Goal: Check status

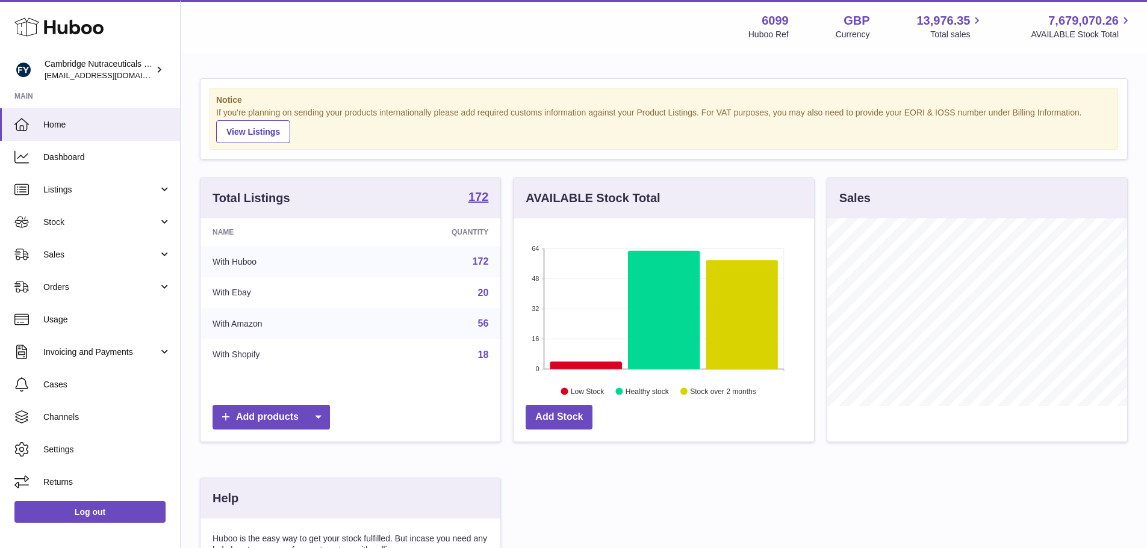
scroll to position [188, 300]
click at [86, 246] on link "Sales" at bounding box center [90, 254] width 180 height 33
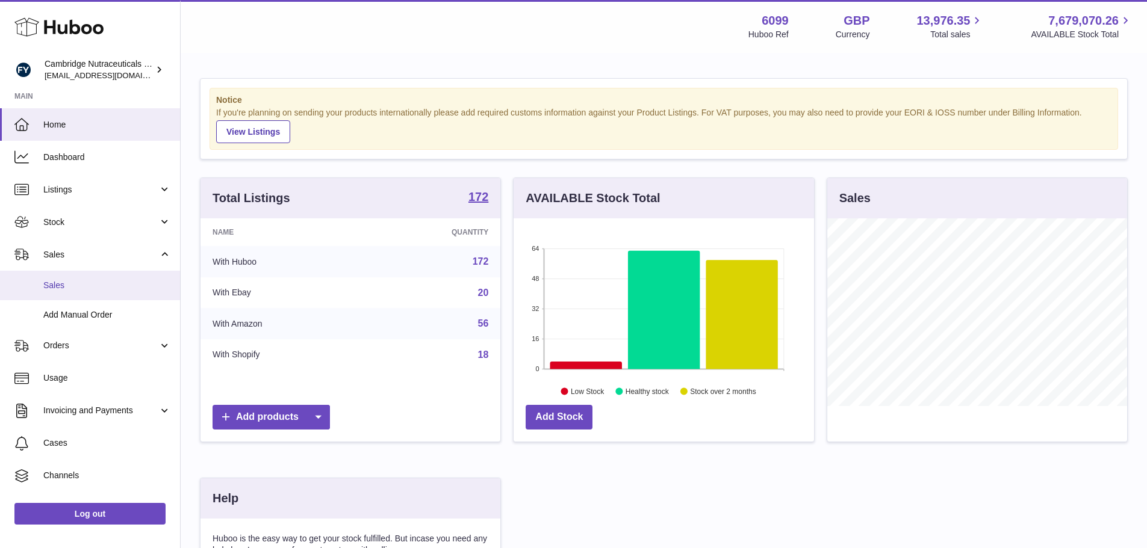
click at [78, 278] on link "Sales" at bounding box center [90, 285] width 180 height 29
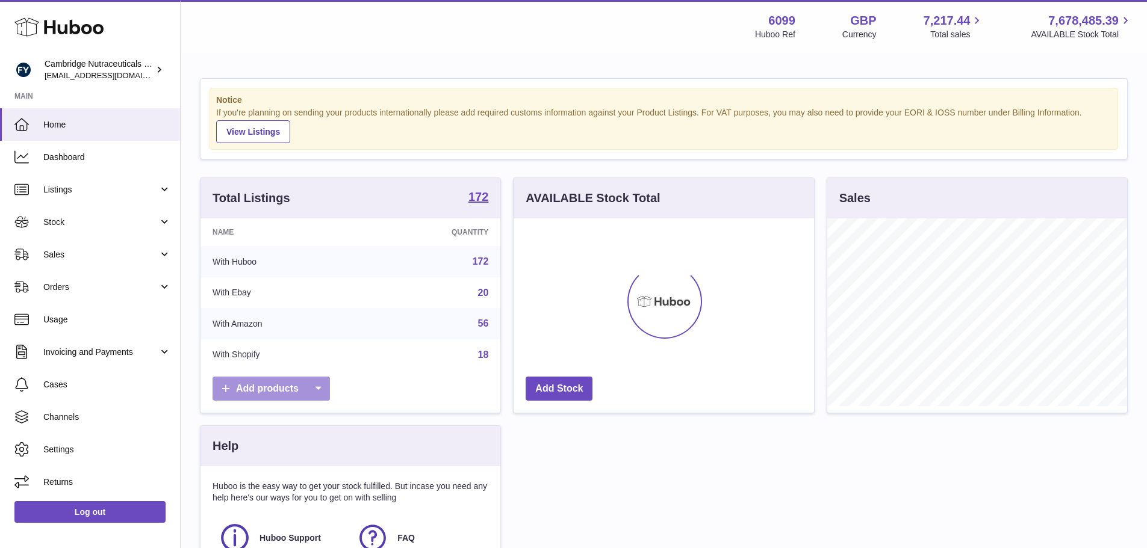
scroll to position [188, 300]
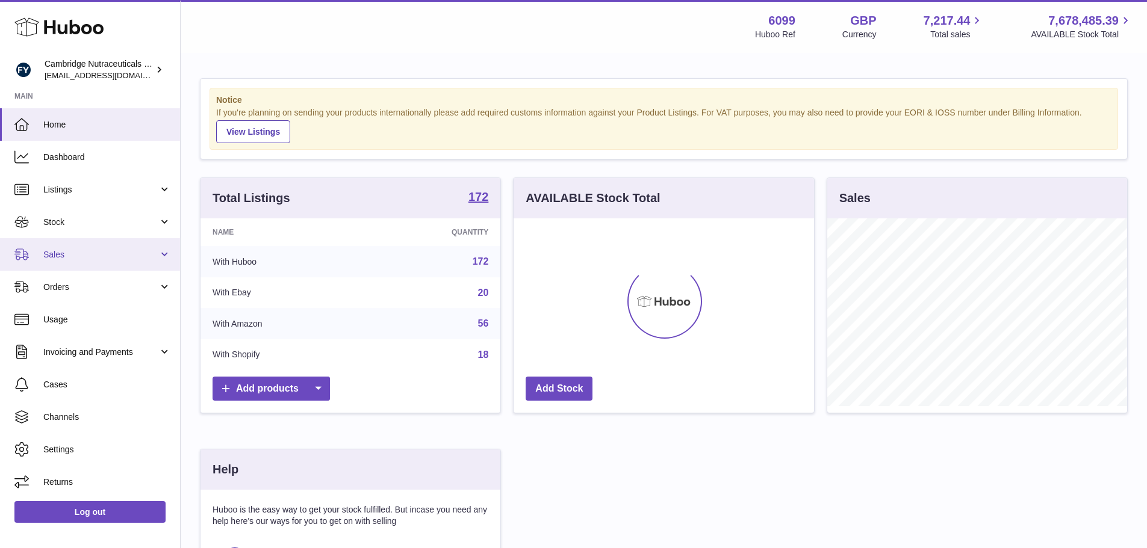
click at [101, 256] on span "Sales" at bounding box center [100, 254] width 115 height 11
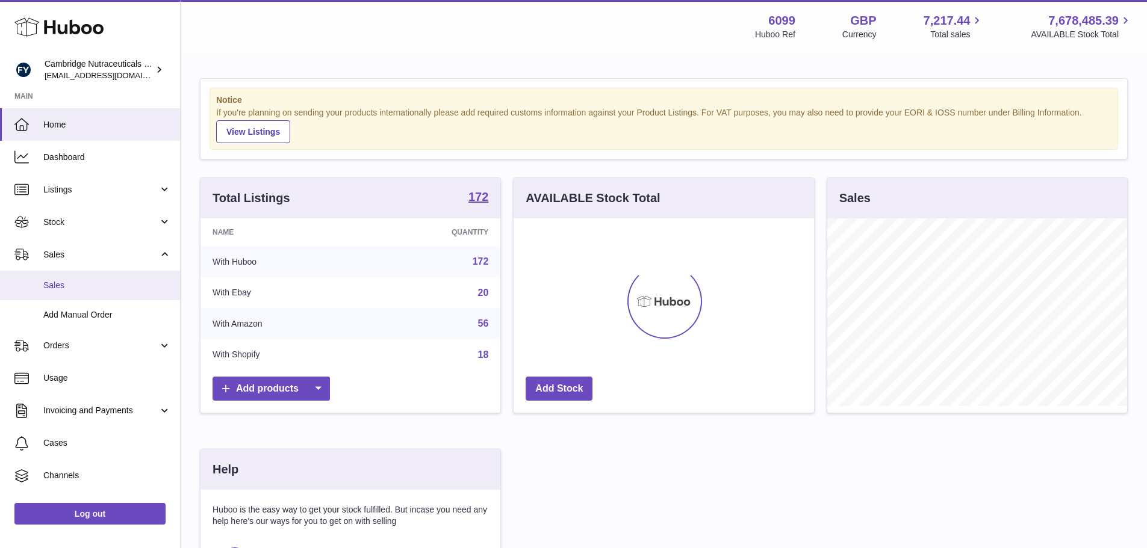
click at [117, 286] on span "Sales" at bounding box center [107, 285] width 128 height 11
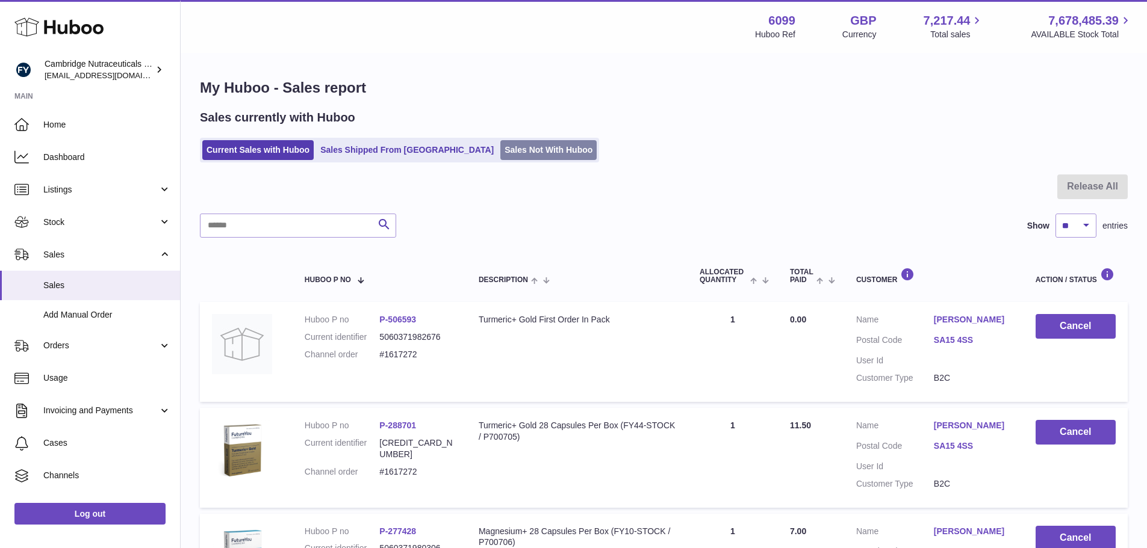
click at [500, 150] on link "Sales Not With Huboo" at bounding box center [548, 150] width 96 height 20
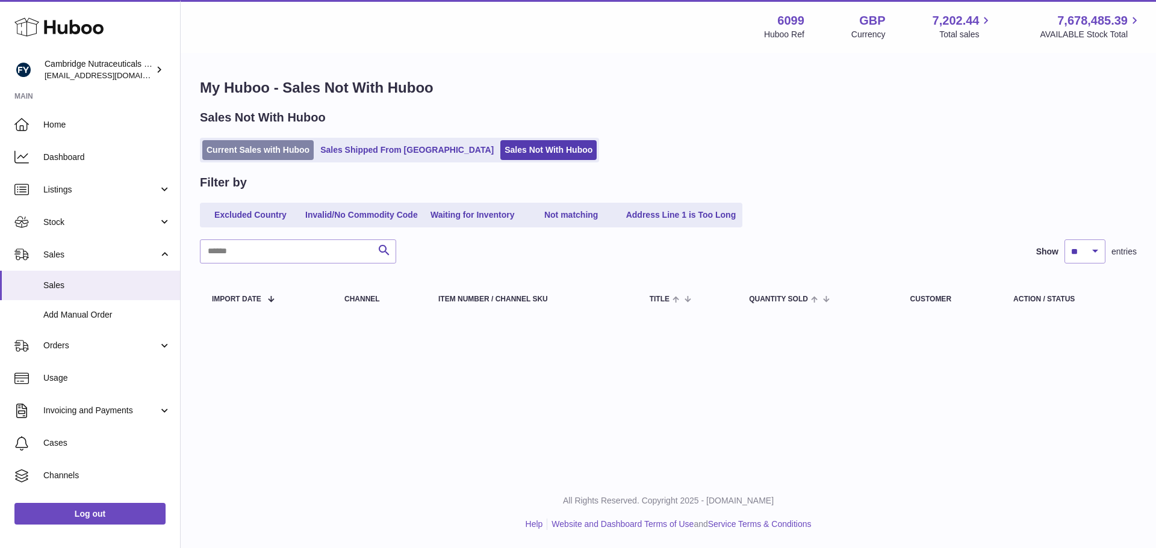
click at [271, 143] on link "Current Sales with Huboo" at bounding box center [257, 150] width 111 height 20
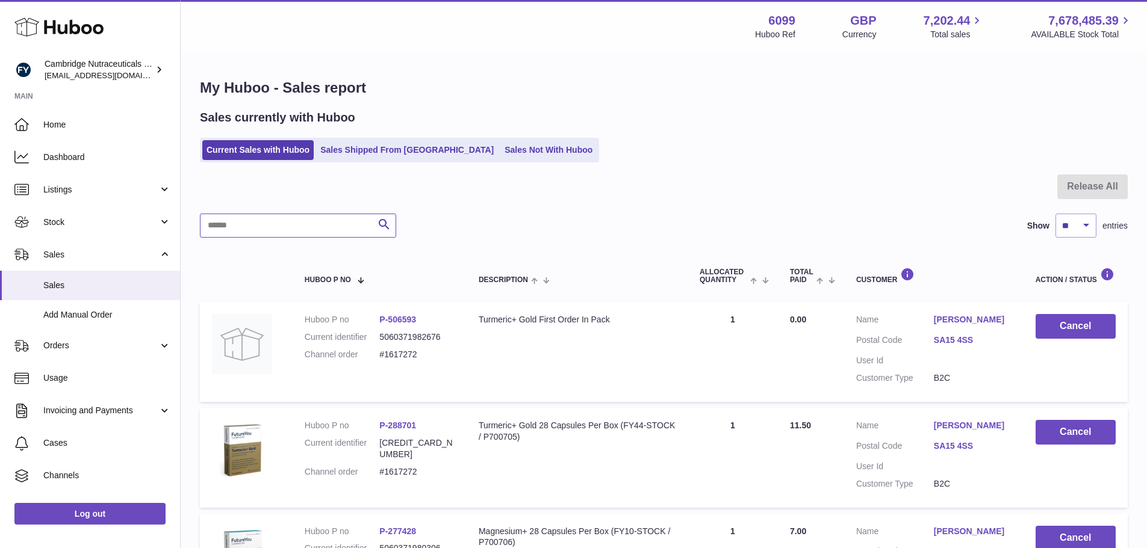
click at [253, 233] on input "text" at bounding box center [298, 226] width 196 height 24
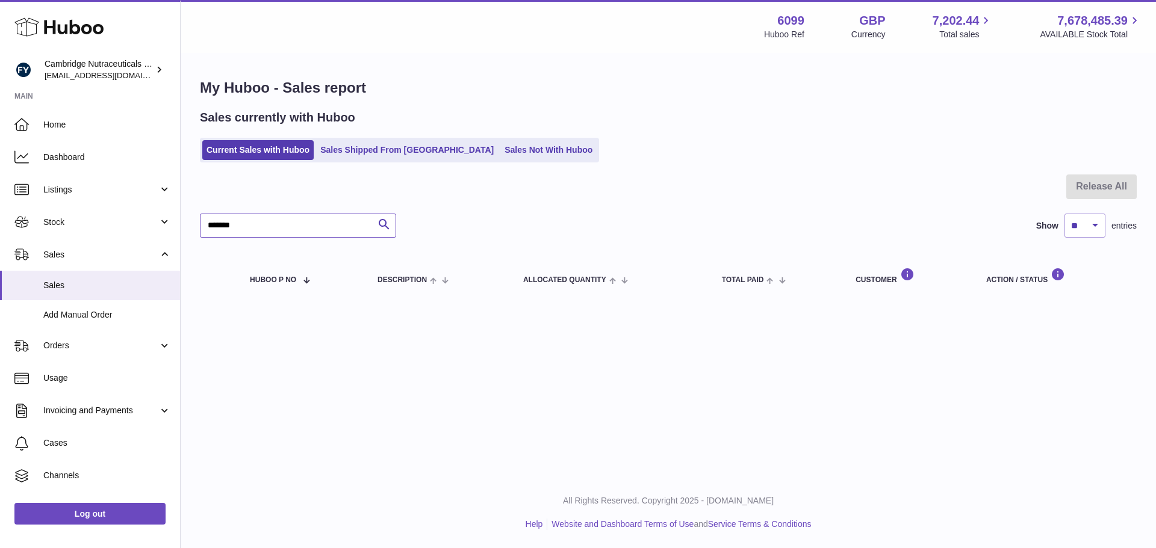
drag, startPoint x: 250, startPoint y: 229, endPoint x: 193, endPoint y: 230, distance: 57.2
click at [193, 230] on div "My Huboo - Sales report Sales currently with Huboo Current Sales with Huboo Sal…" at bounding box center [668, 190] width 975 height 272
type input "*******"
click at [344, 140] on link "Sales Shipped From [GEOGRAPHIC_DATA]" at bounding box center [407, 150] width 182 height 20
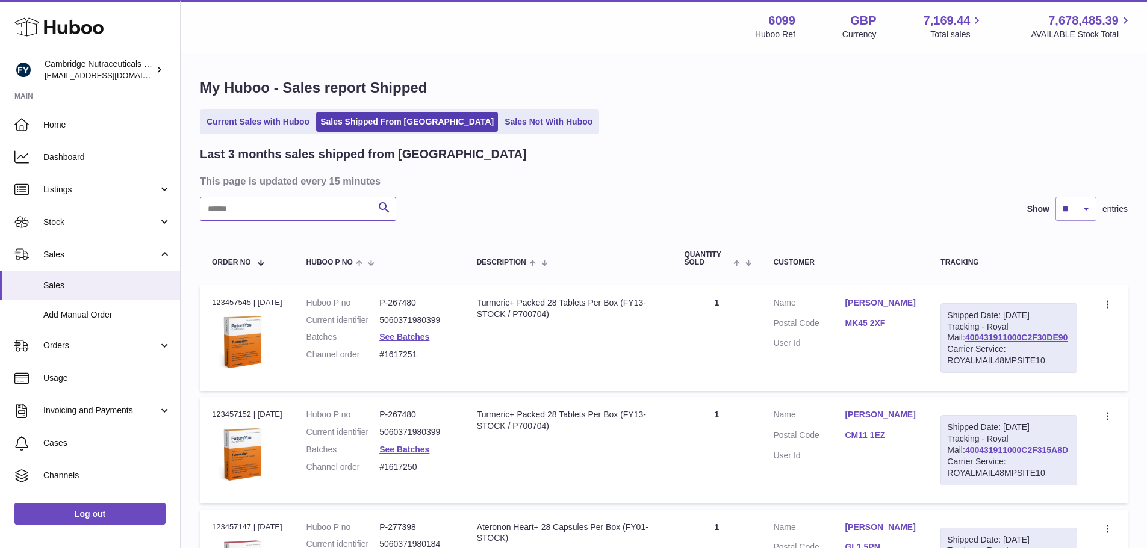
click at [273, 212] on input "text" at bounding box center [298, 209] width 196 height 24
paste input "*******"
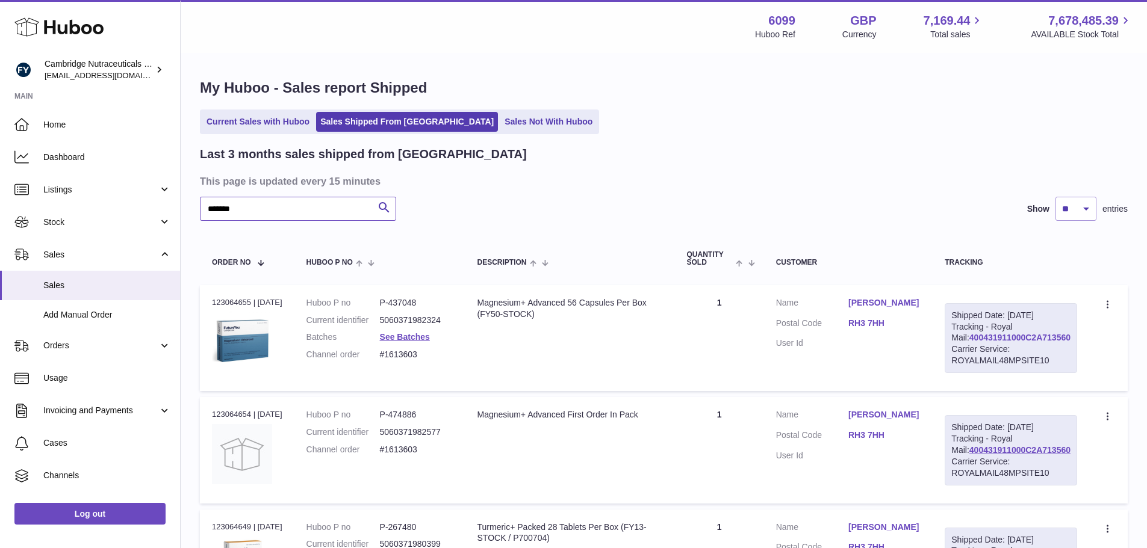
type input "*******"
click at [1004, 342] on link "400431911000C2A713560" at bounding box center [1019, 338] width 101 height 10
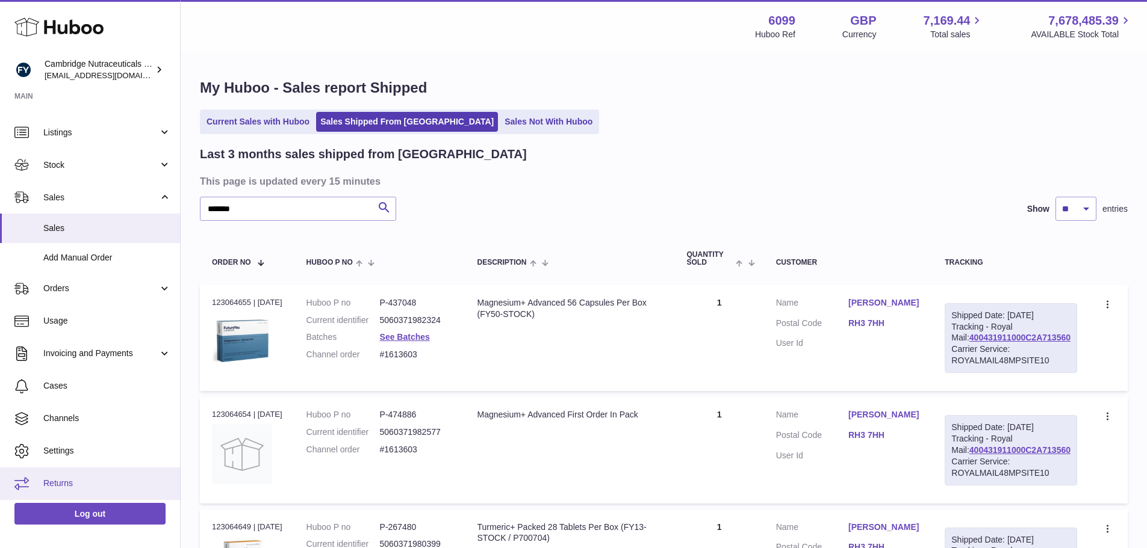
click at [67, 482] on span "Returns" at bounding box center [107, 483] width 128 height 11
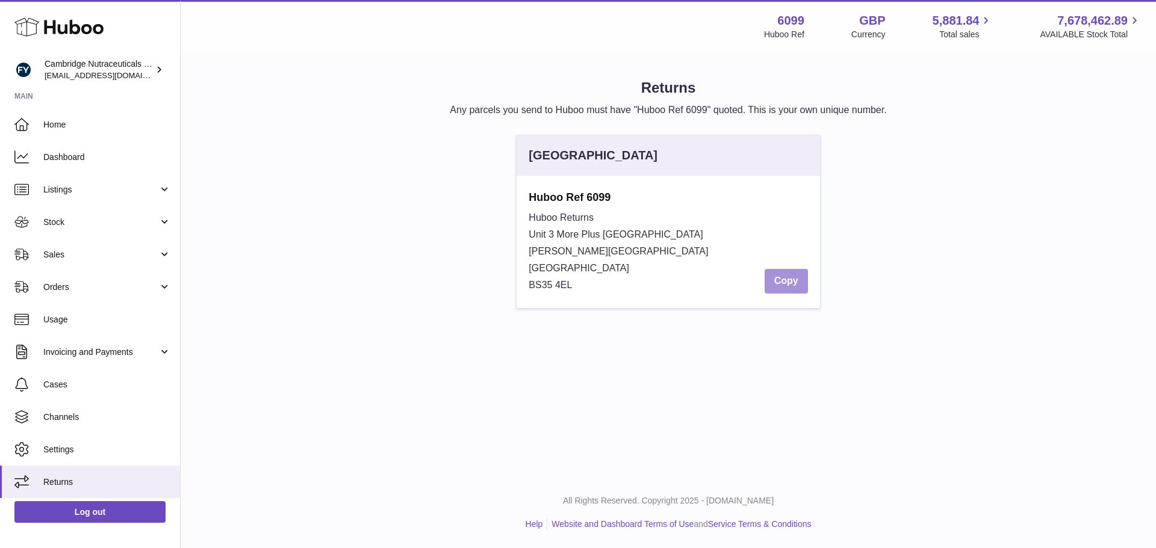
click at [793, 283] on button "Copy" at bounding box center [785, 281] width 43 height 25
